Goal: Book appointment/travel/reservation

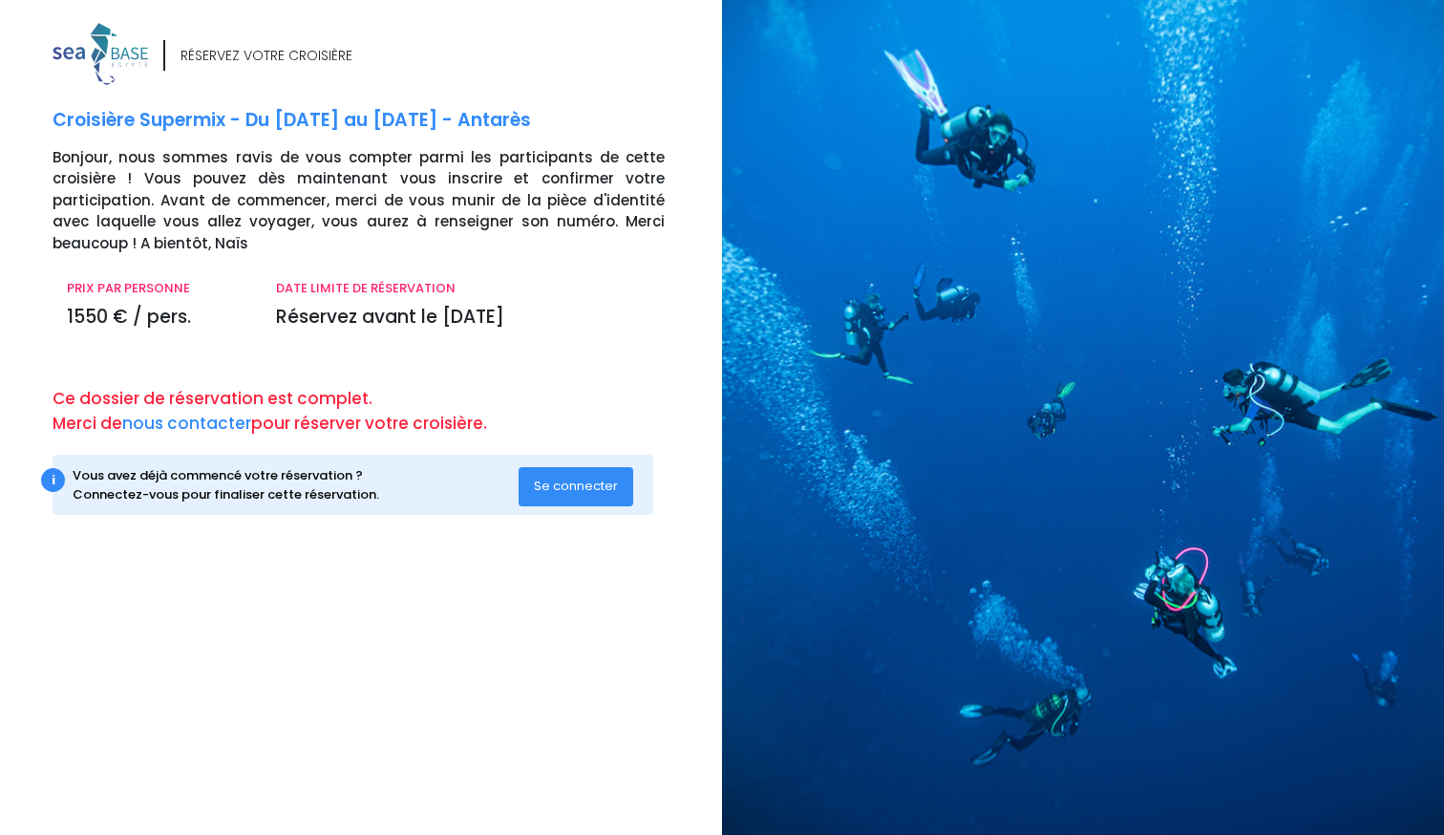
click at [582, 498] on button "Se connecter" at bounding box center [576, 486] width 115 height 38
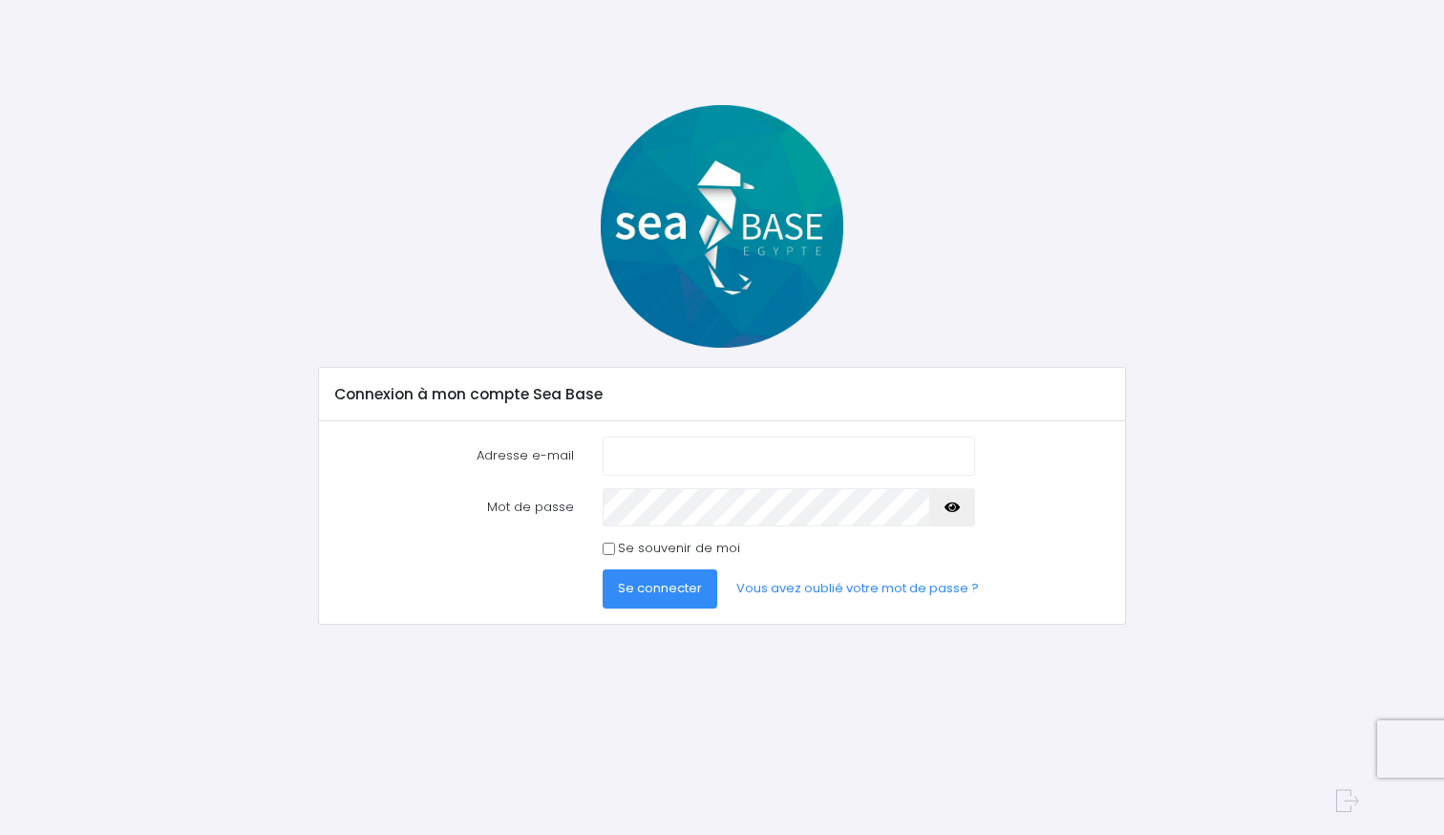
type input "oriviere2@gmail.com"
click at [950, 507] on icon "button" at bounding box center [952, 507] width 15 height 0
click at [673, 586] on span "Se connecter" at bounding box center [660, 588] width 84 height 18
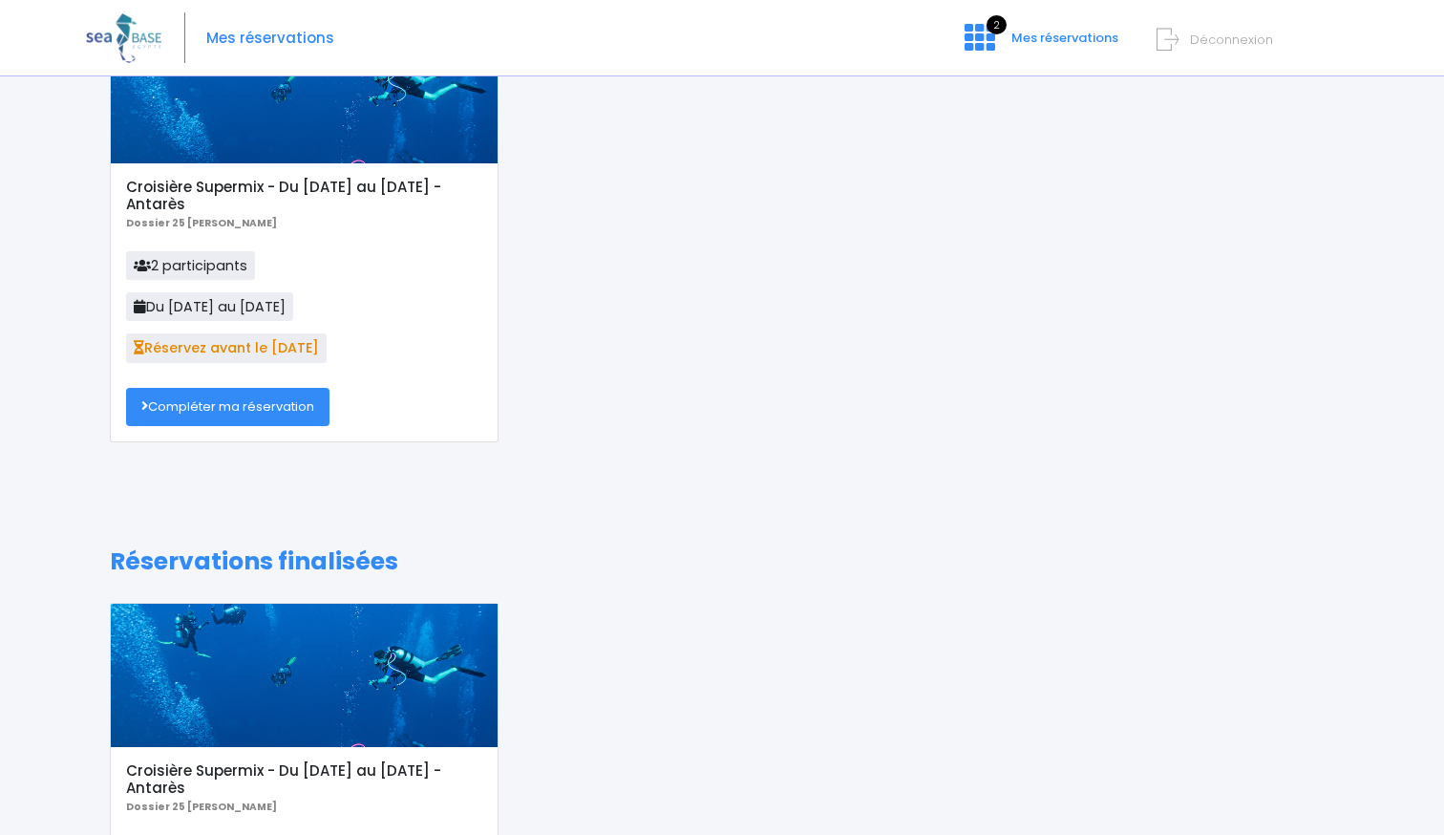
scroll to position [128, 0]
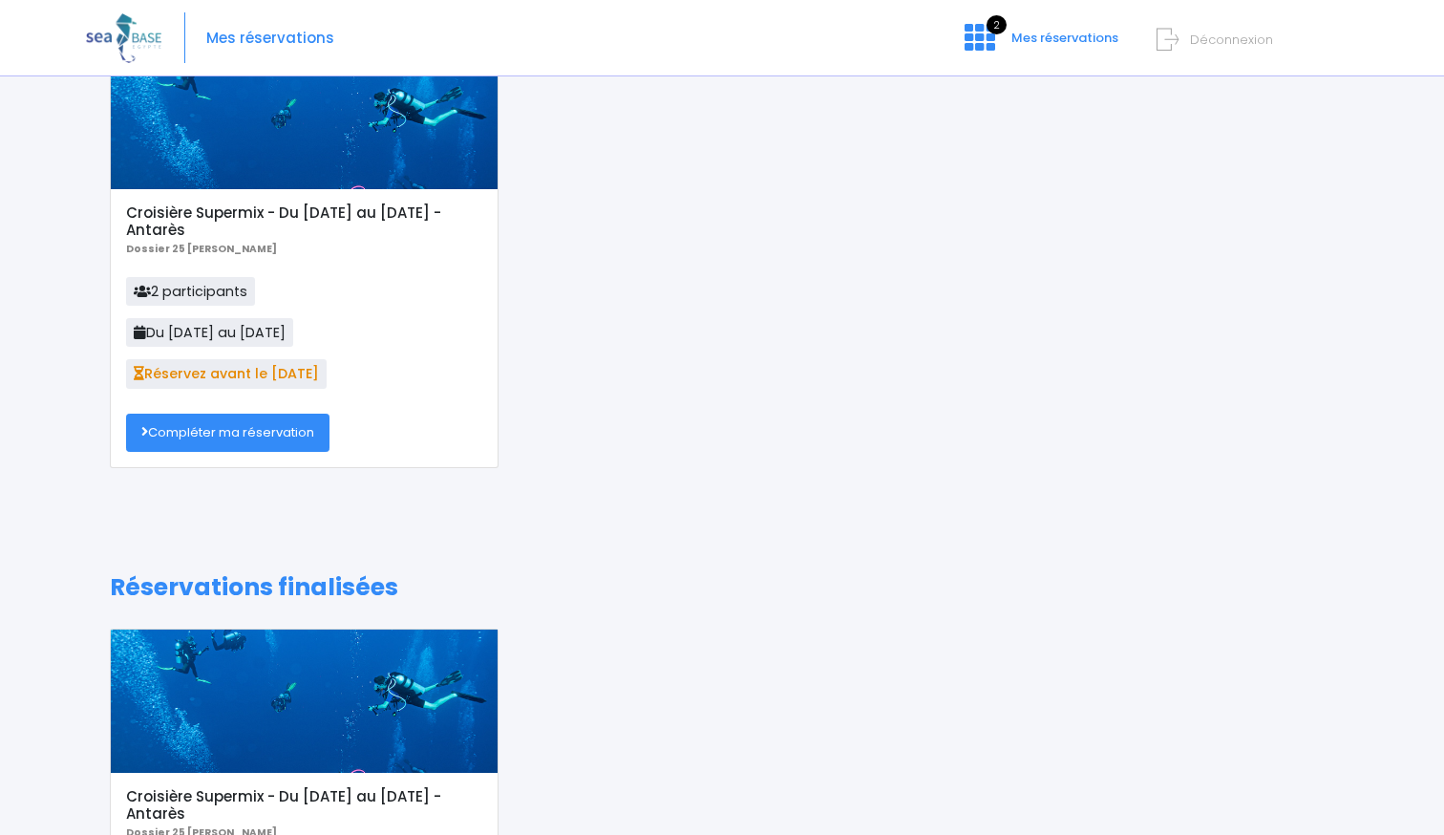
click at [259, 436] on link "Compléter ma réservation" at bounding box center [227, 433] width 203 height 38
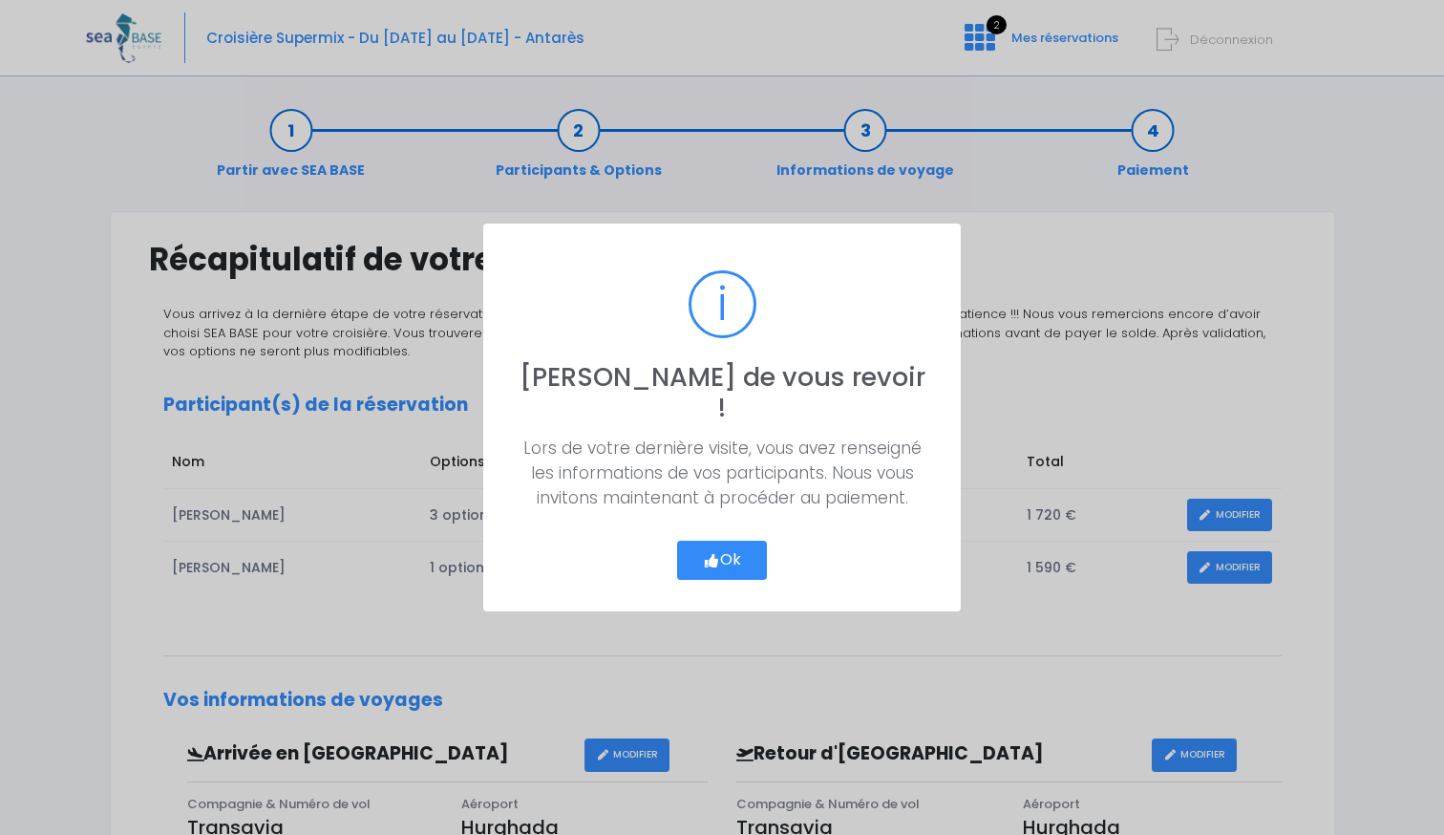
click at [725, 546] on button "Ok" at bounding box center [722, 561] width 90 height 40
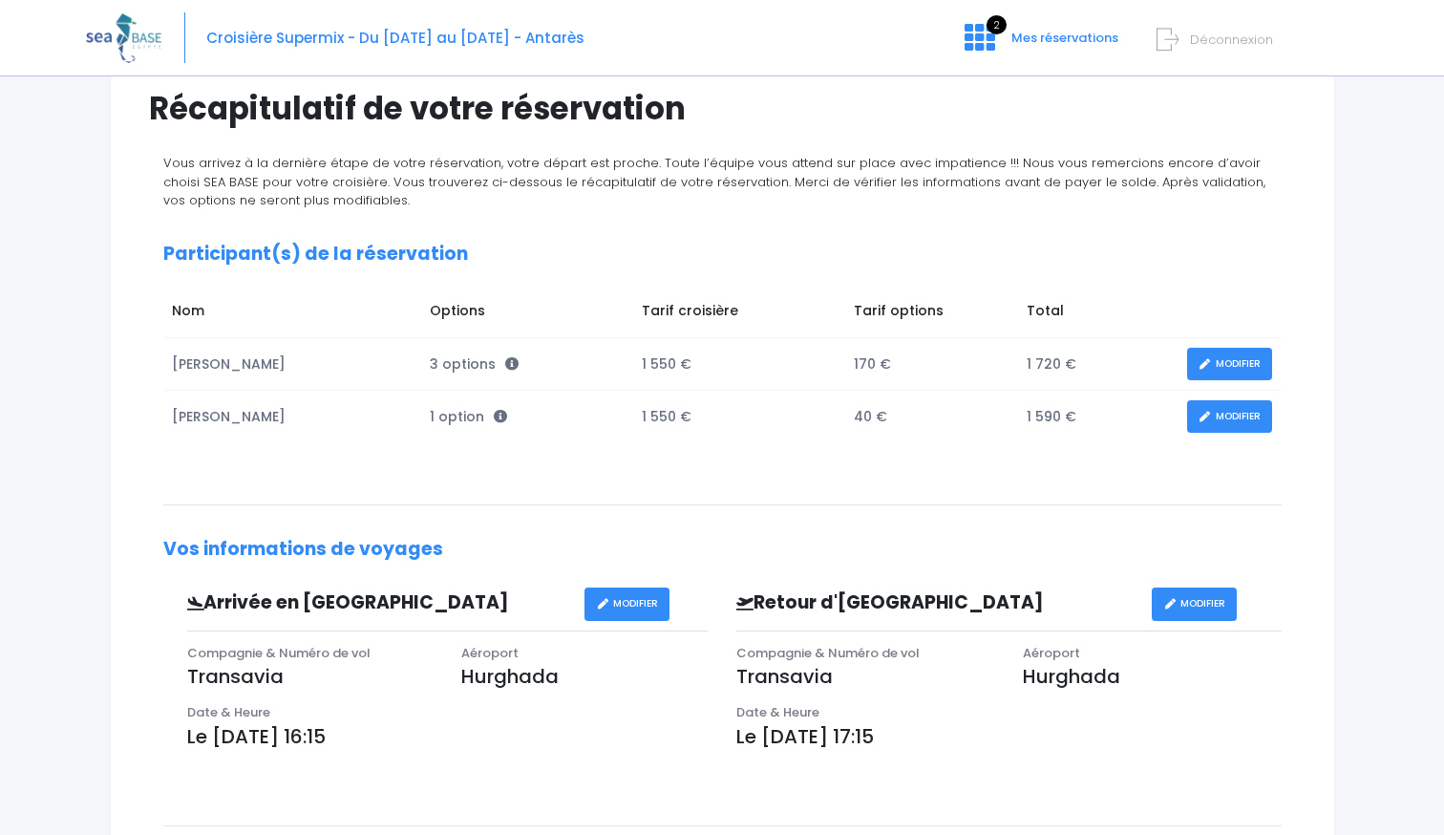
scroll to position [145, 0]
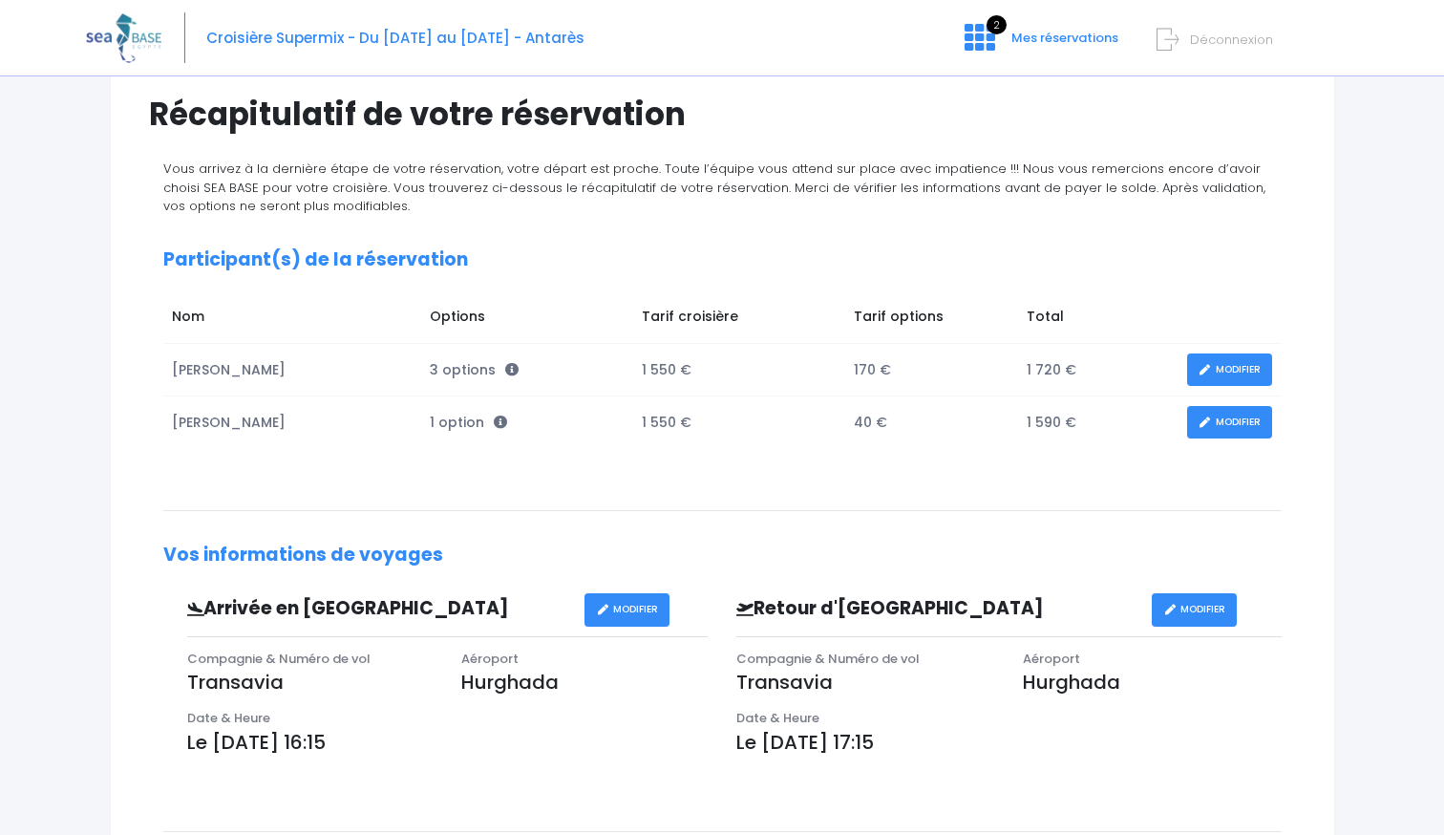
click at [617, 609] on link "MODIFIER" at bounding box center [627, 609] width 85 height 33
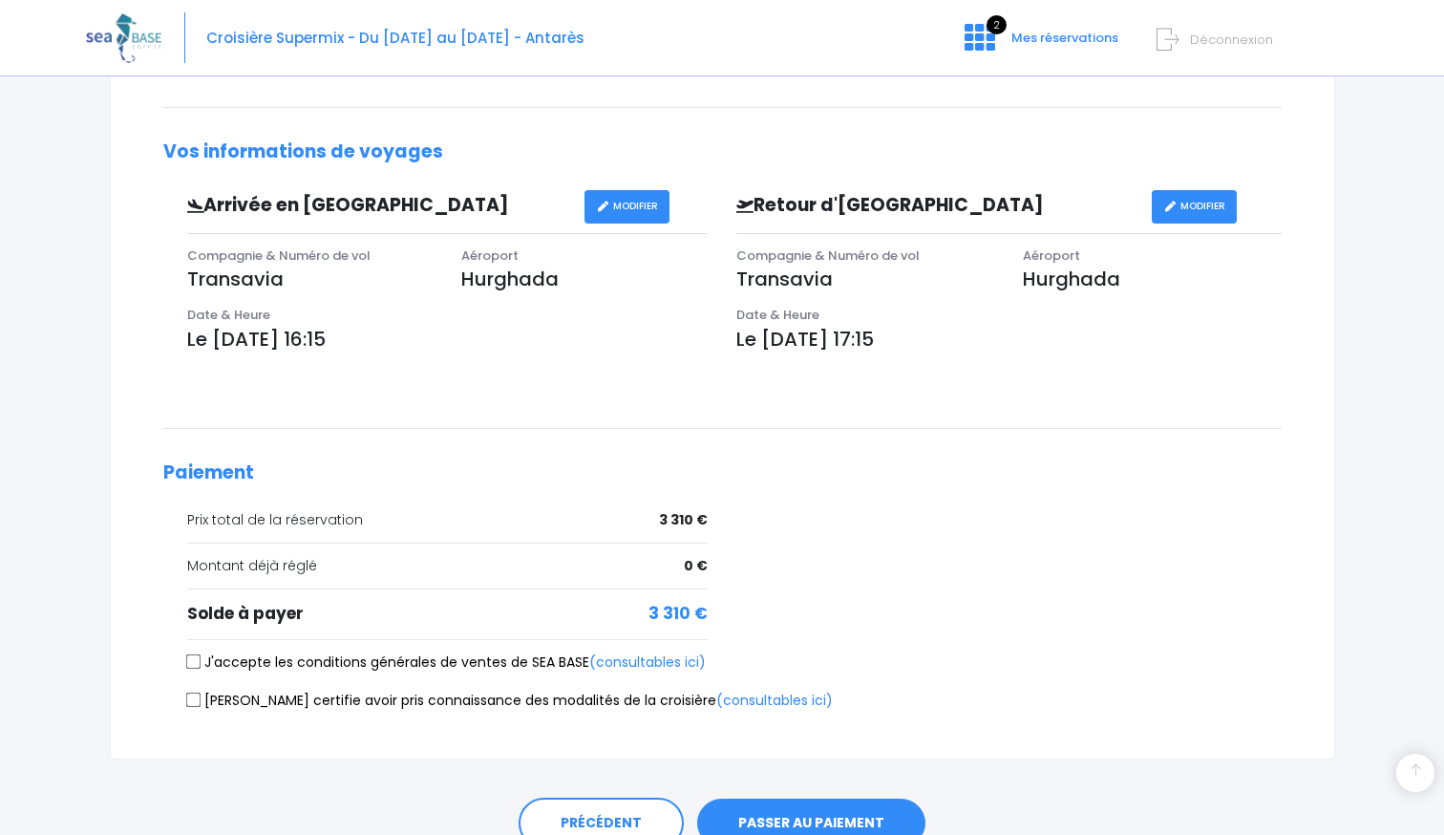
scroll to position [638, 0]
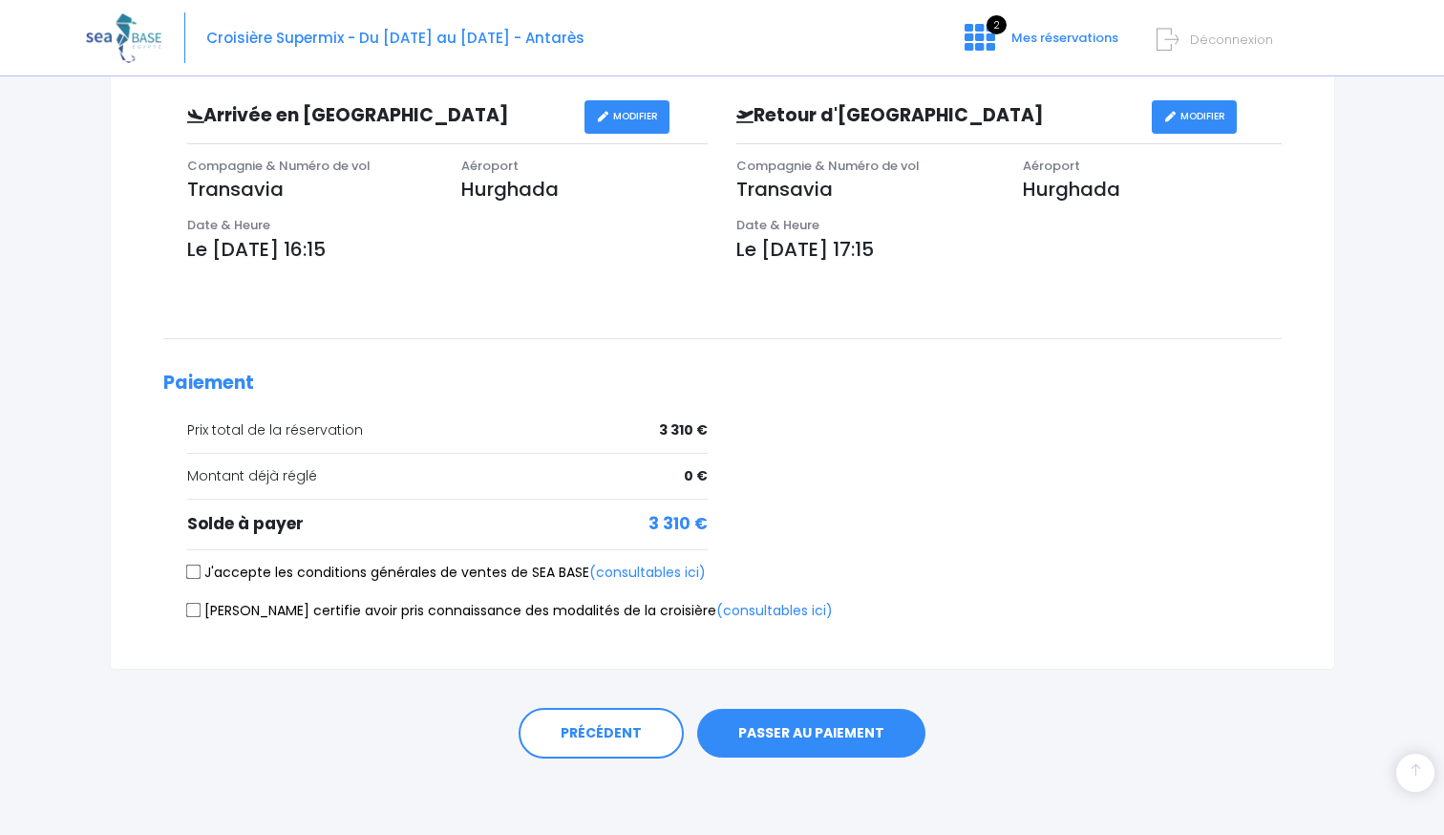
click at [185, 574] on input "J'accepte les conditions générales de ventes de SEA BASE (consultables ici)" at bounding box center [192, 571] width 15 height 15
checkbox input "true"
click at [191, 612] on input "Je certifie avoir pris connaissance des modalités de la croisière (consultables…" at bounding box center [192, 610] width 15 height 15
checkbox input "true"
click at [771, 722] on button "PASSER AU PAIEMENT" at bounding box center [811, 734] width 228 height 50
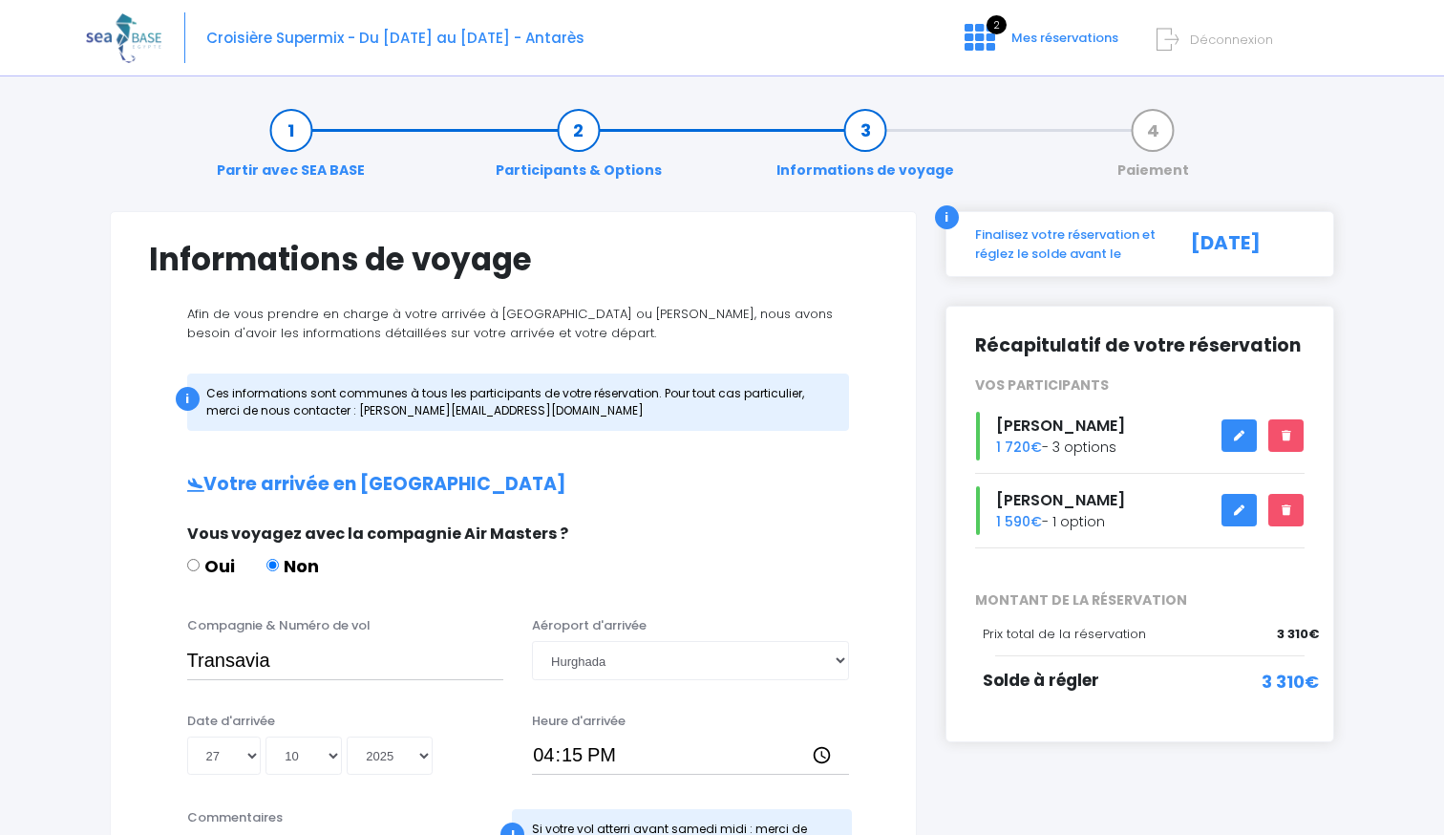
click at [1228, 437] on link at bounding box center [1240, 435] width 36 height 33
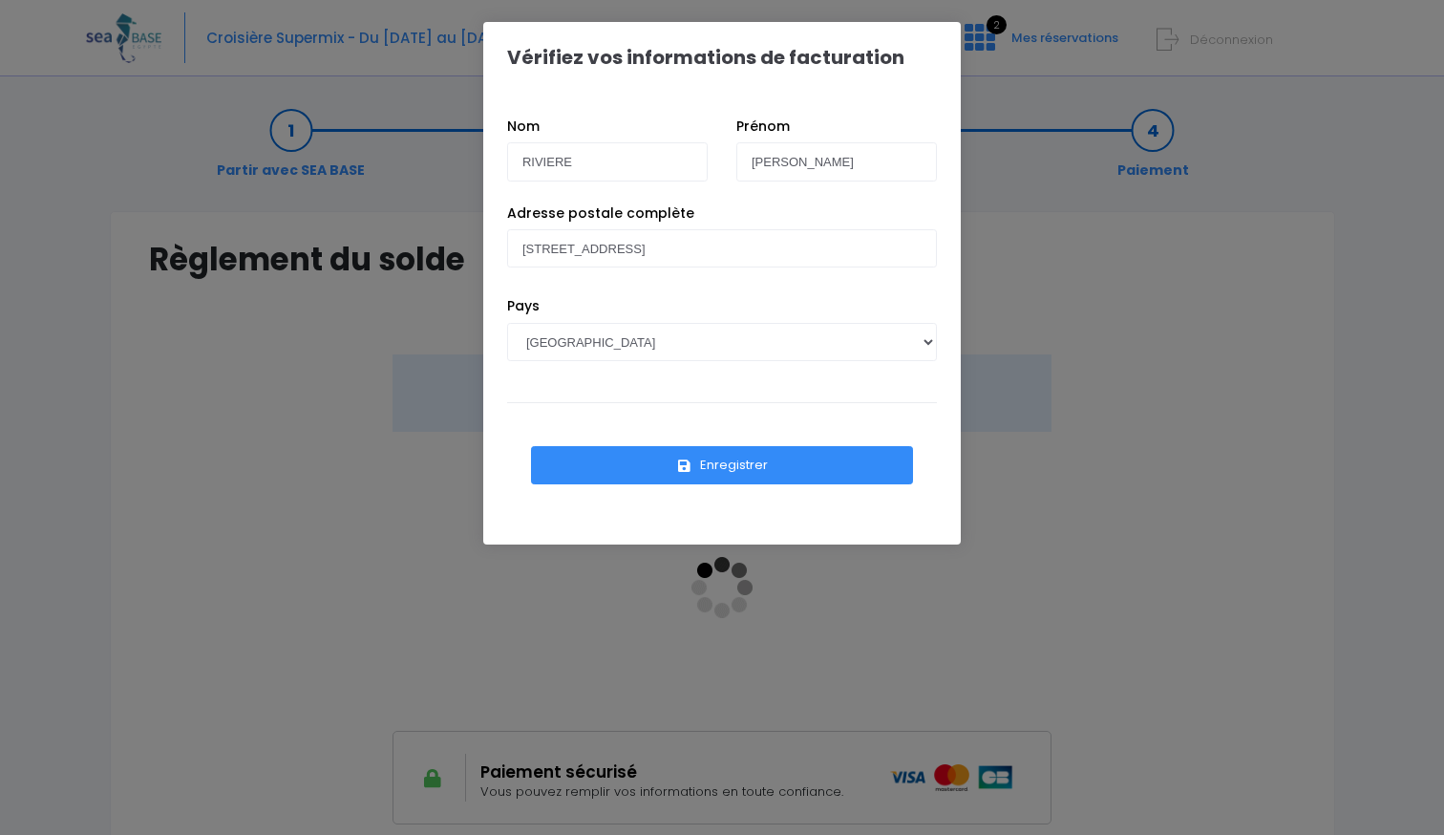
click at [732, 469] on button "Enregistrer" at bounding box center [722, 465] width 382 height 38
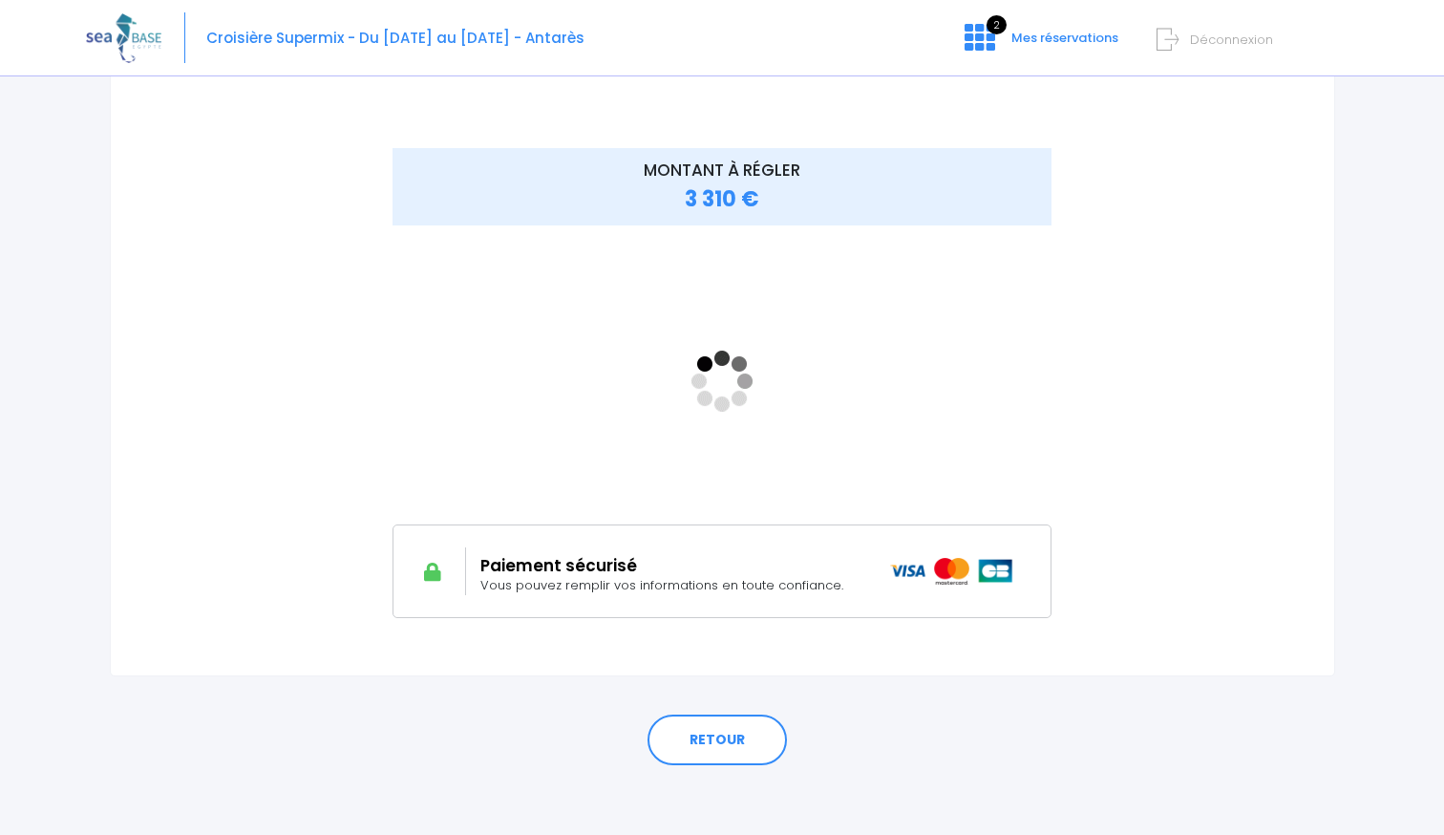
scroll to position [213, 0]
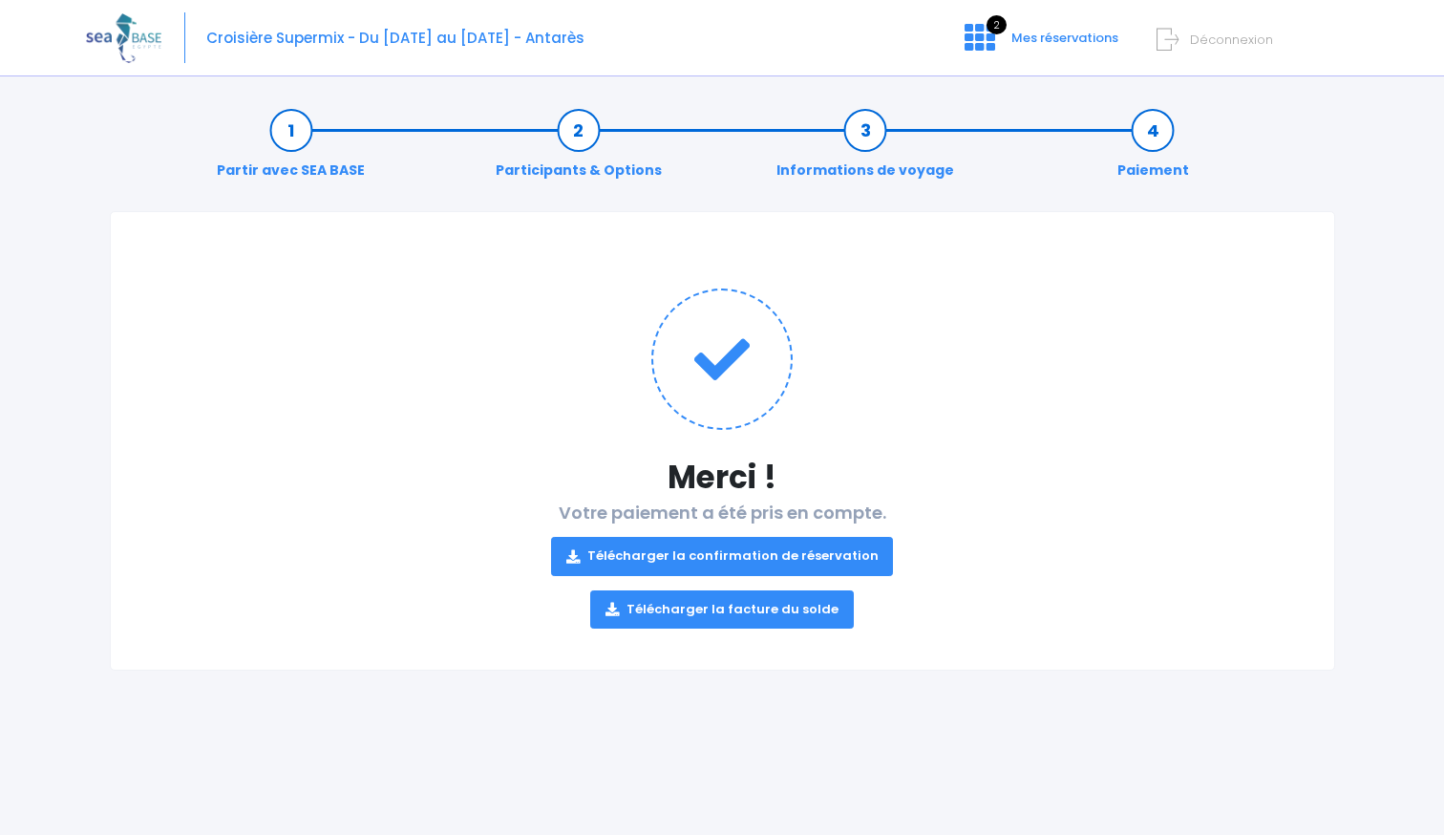
click at [734, 555] on link "Télécharger la confirmation de réservation" at bounding box center [722, 556] width 343 height 38
click at [731, 610] on link "Télécharger la facture du solde" at bounding box center [722, 609] width 264 height 38
